Goal: Task Accomplishment & Management: Manage account settings

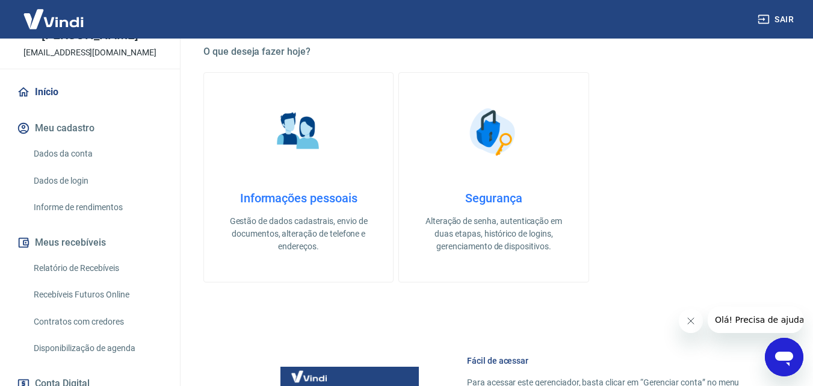
scroll to position [125, 0]
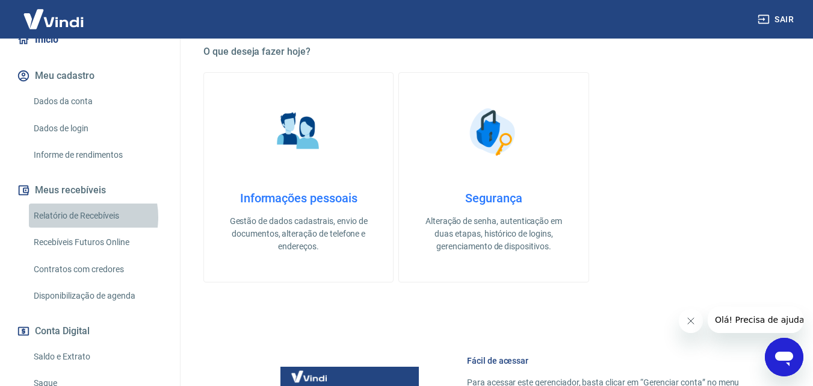
click at [80, 217] on link "Relatório de Recebíveis" at bounding box center [97, 215] width 137 height 25
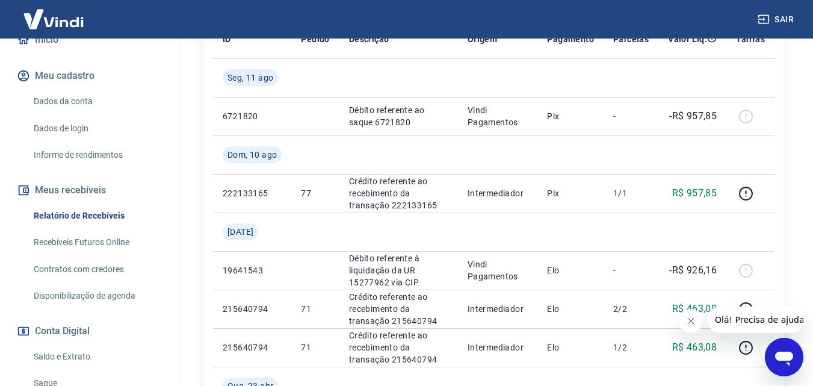
scroll to position [270, 0]
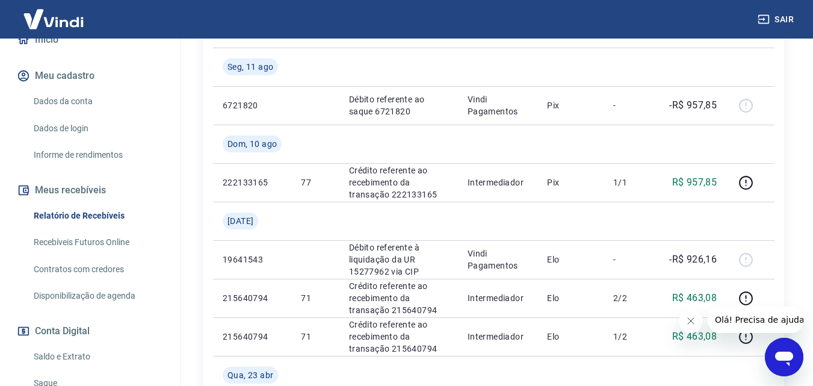
click at [60, 358] on link "Saldo e Extrato" at bounding box center [97, 356] width 137 height 25
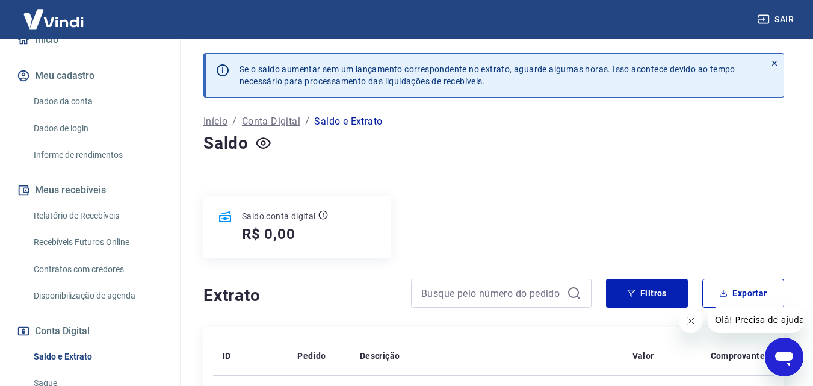
click at [773, 61] on icon at bounding box center [774, 63] width 8 height 8
